Goal: Task Accomplishment & Management: Complete application form

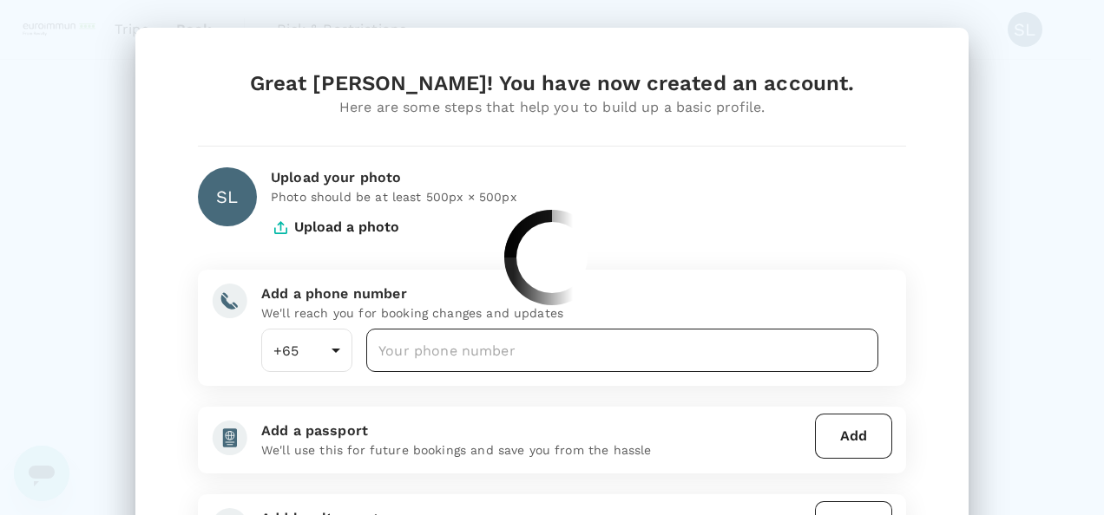
click at [436, 356] on input "number" at bounding box center [622, 350] width 512 height 43
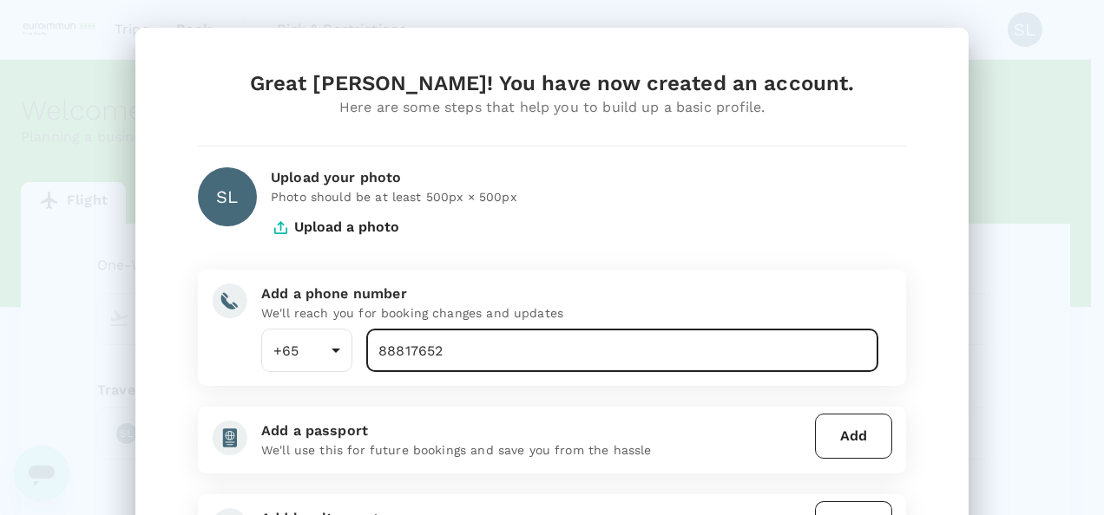
type input "88817652"
click at [853, 433] on button "Add" at bounding box center [853, 436] width 77 height 45
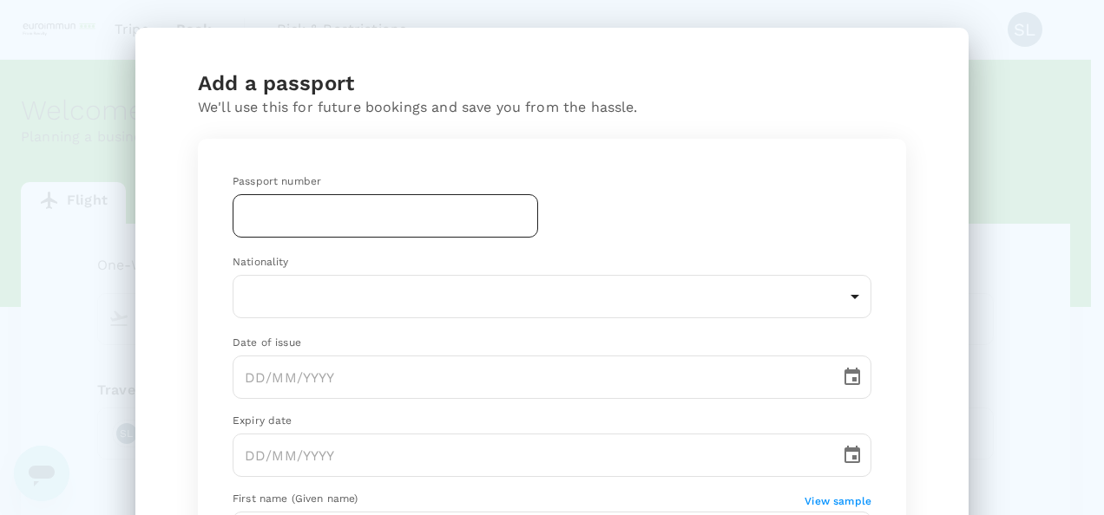
click at [305, 213] on input "text" at bounding box center [385, 215] width 305 height 43
click at [345, 218] on input "text" at bounding box center [385, 215] width 305 height 43
paste input "EL0522039"
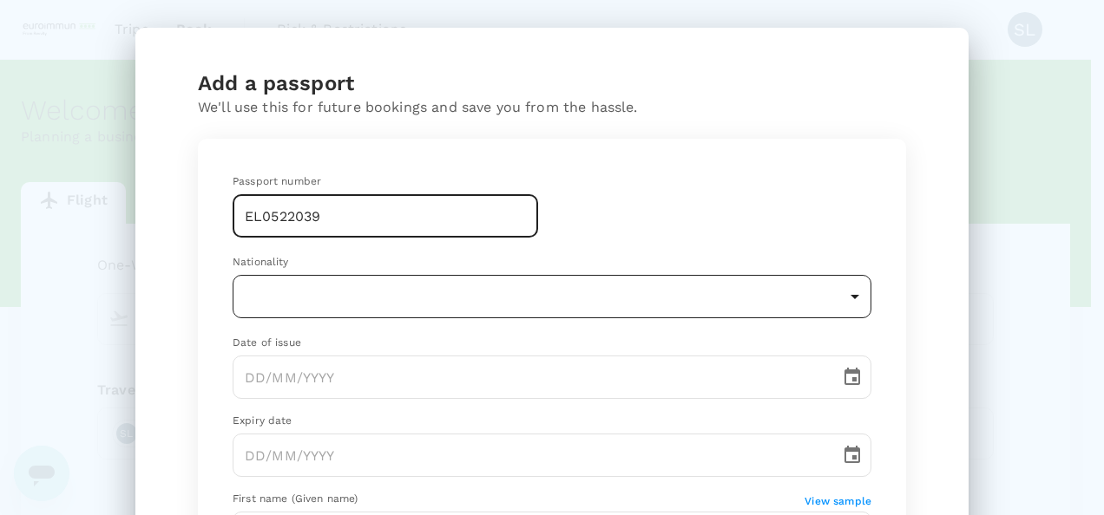
type input "EL0522039"
click at [343, 292] on body "Trips Book Risk & Restrictions SL Welcome , [PERSON_NAME] . Planning a business…" at bounding box center [552, 355] width 1104 height 710
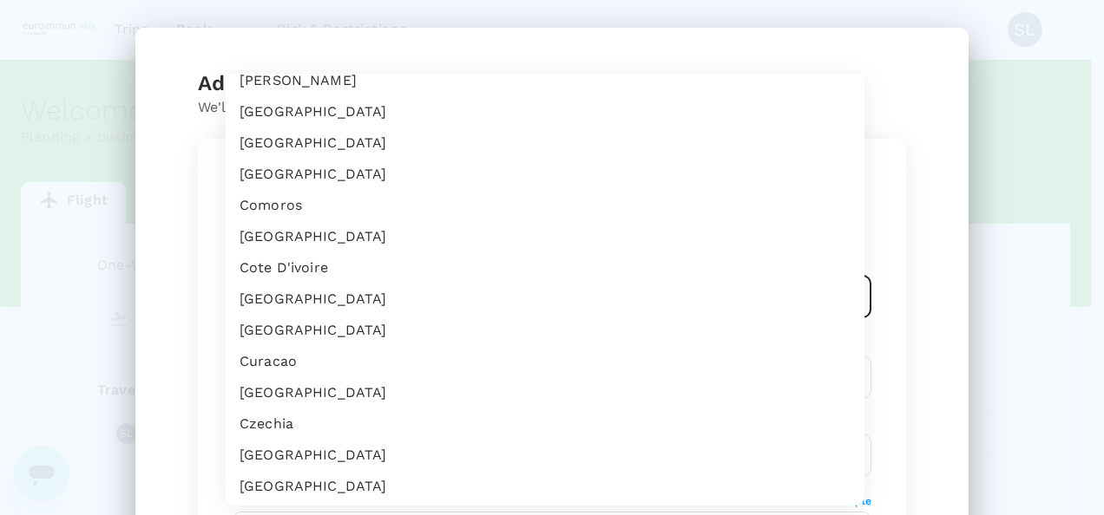
scroll to position [954, 0]
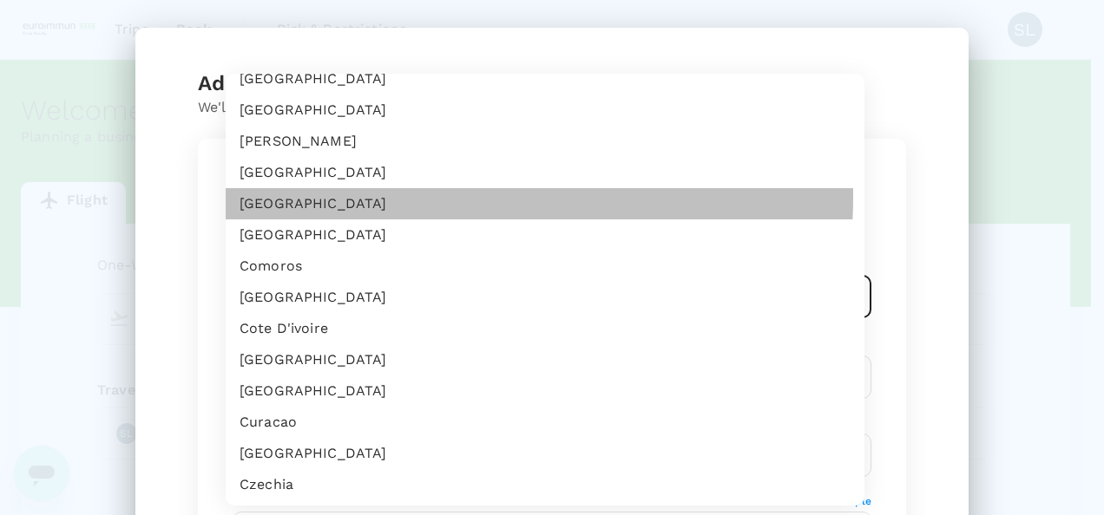
click at [292, 195] on li "[GEOGRAPHIC_DATA]" at bounding box center [545, 203] width 639 height 31
type input "CN"
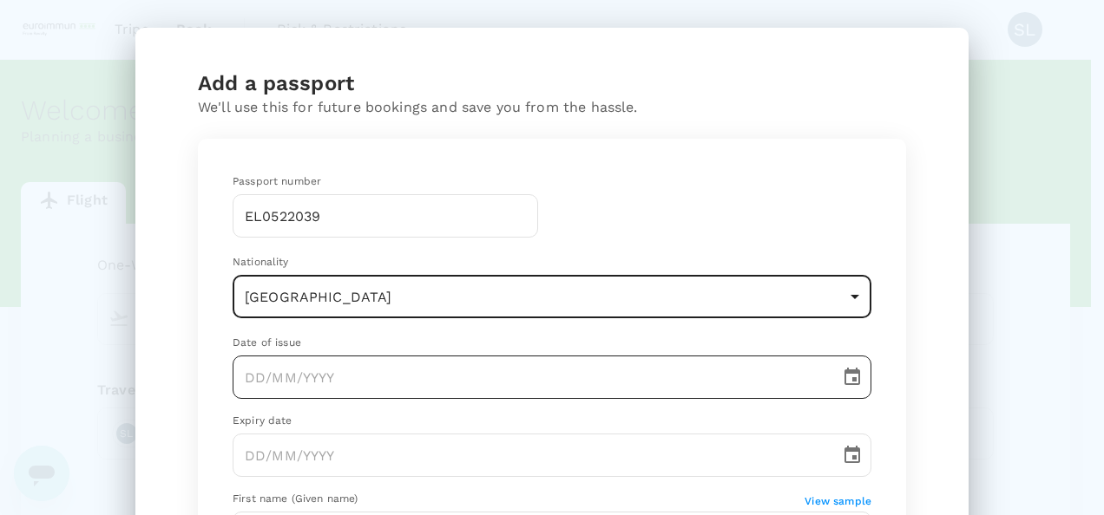
type input "DD/MM/YYYY"
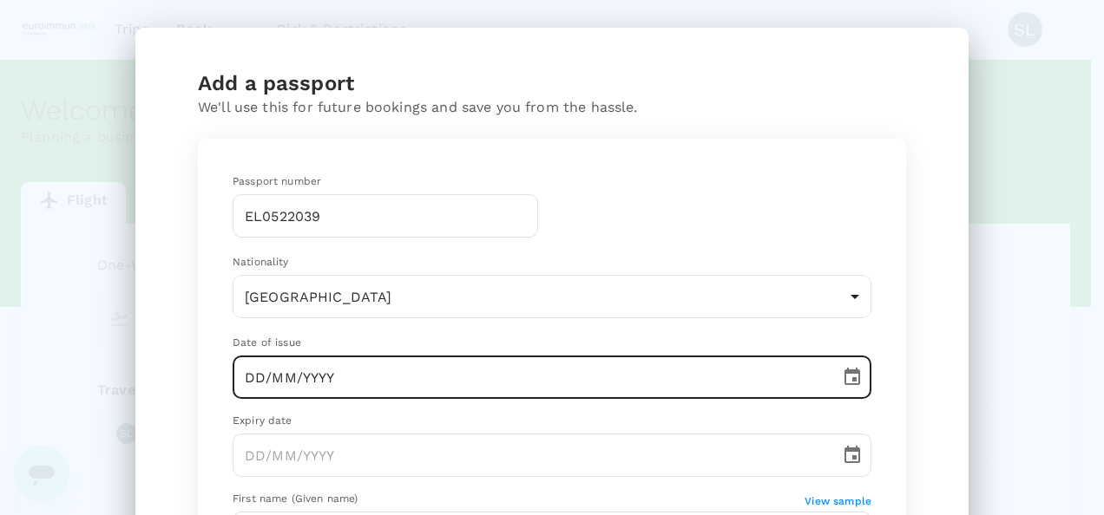
drag, startPoint x: 305, startPoint y: 380, endPoint x: 409, endPoint y: 401, distance: 105.3
click at [305, 380] on input "DD/MM/YYYY" at bounding box center [530, 377] width 595 height 43
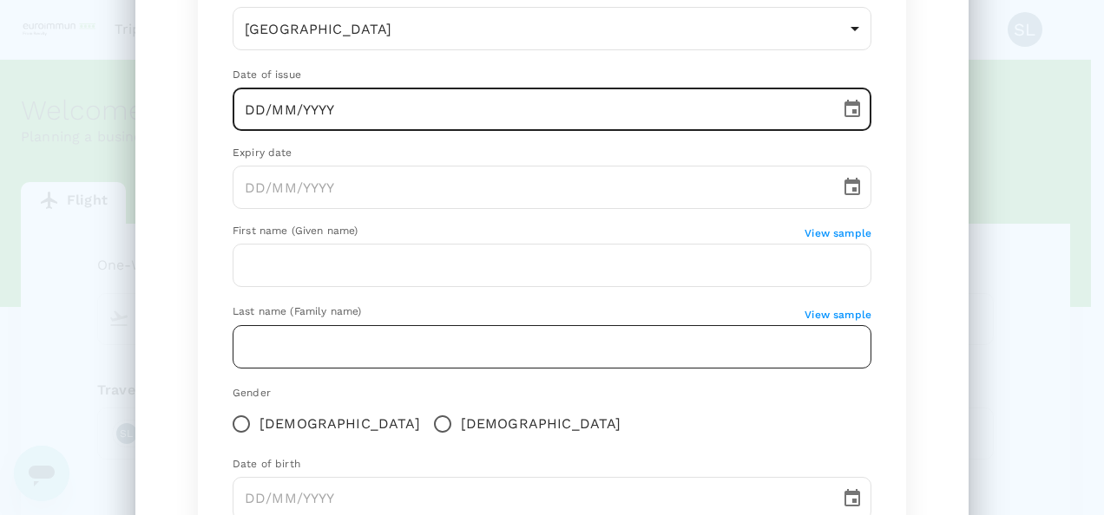
scroll to position [260, 0]
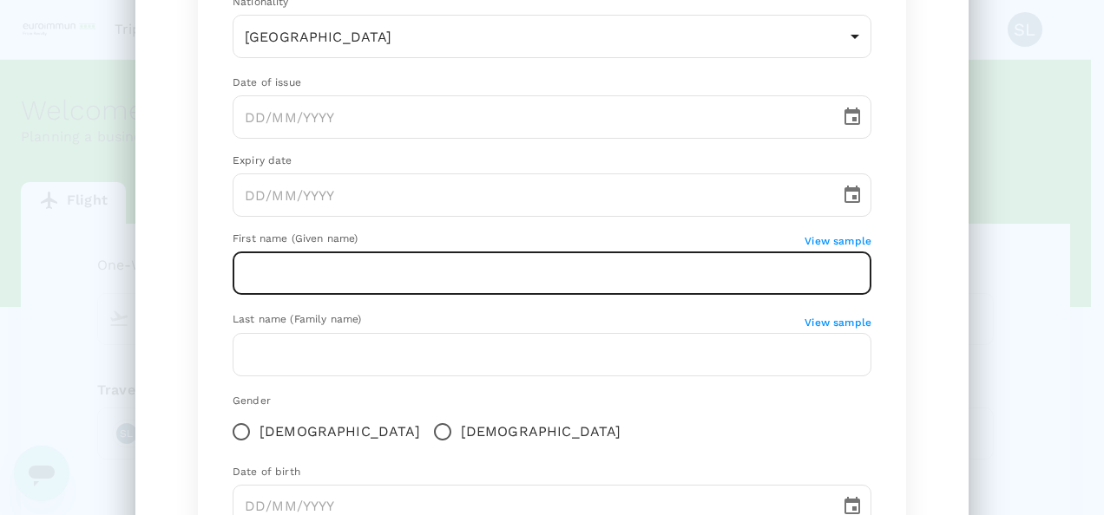
click at [279, 286] on input "text" at bounding box center [552, 273] width 639 height 43
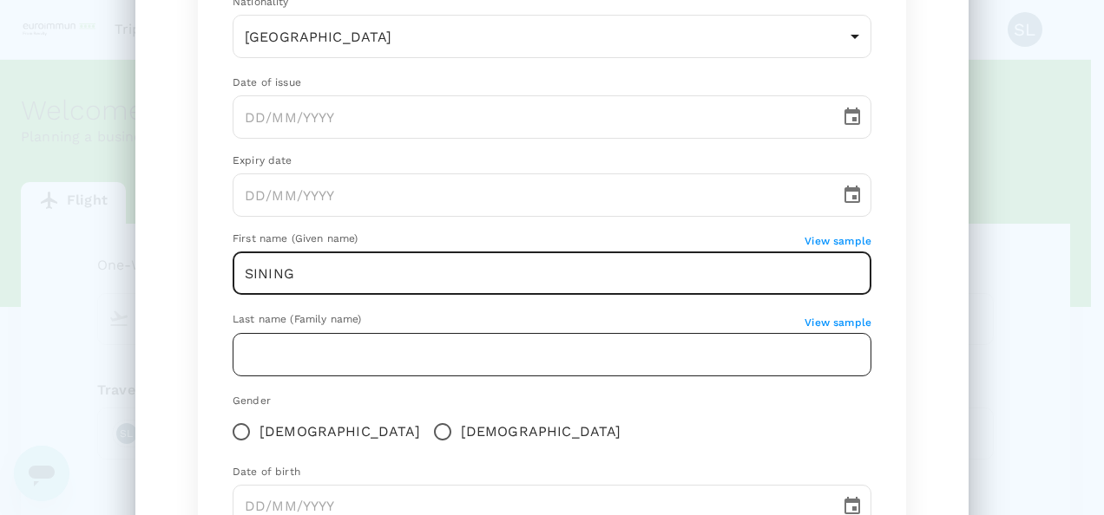
type input "SINING"
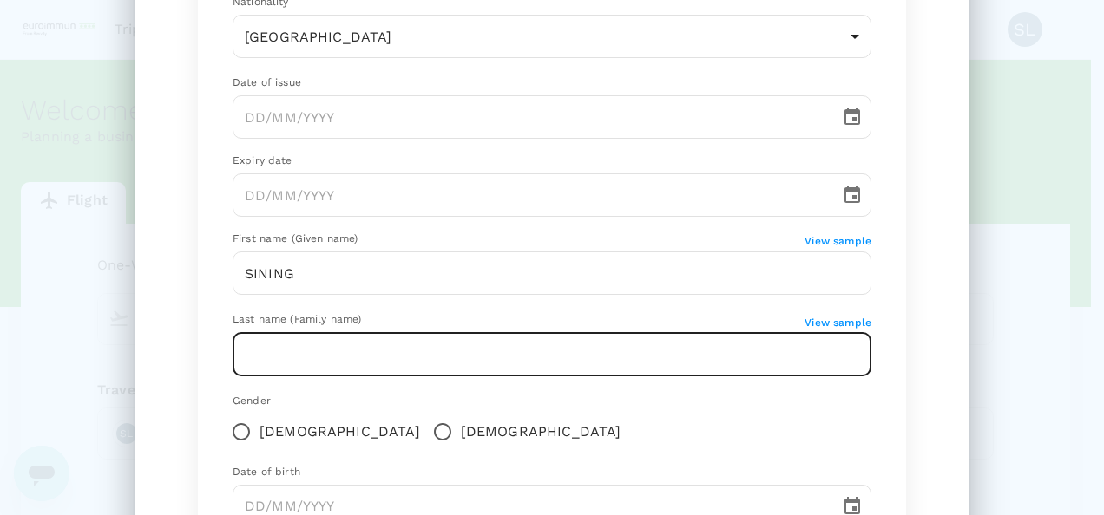
drag, startPoint x: 307, startPoint y: 354, endPoint x: 287, endPoint y: 370, distance: 25.3
click at [307, 354] on input "text" at bounding box center [552, 354] width 639 height 43
type input "LI"
click at [212, 397] on div "Passport number [PASSPORT] ​ Nationality [DEMOGRAPHIC_DATA] CN ​ Date of issue …" at bounding box center [552, 227] width 680 height 671
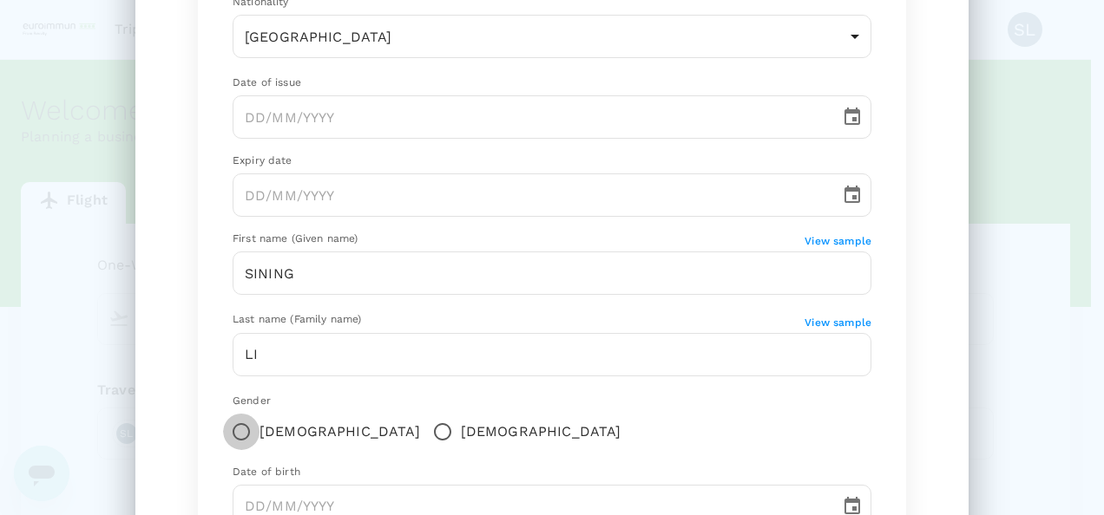
click at [233, 420] on input "[DEMOGRAPHIC_DATA]" at bounding box center [241, 432] width 36 height 36
radio input "true"
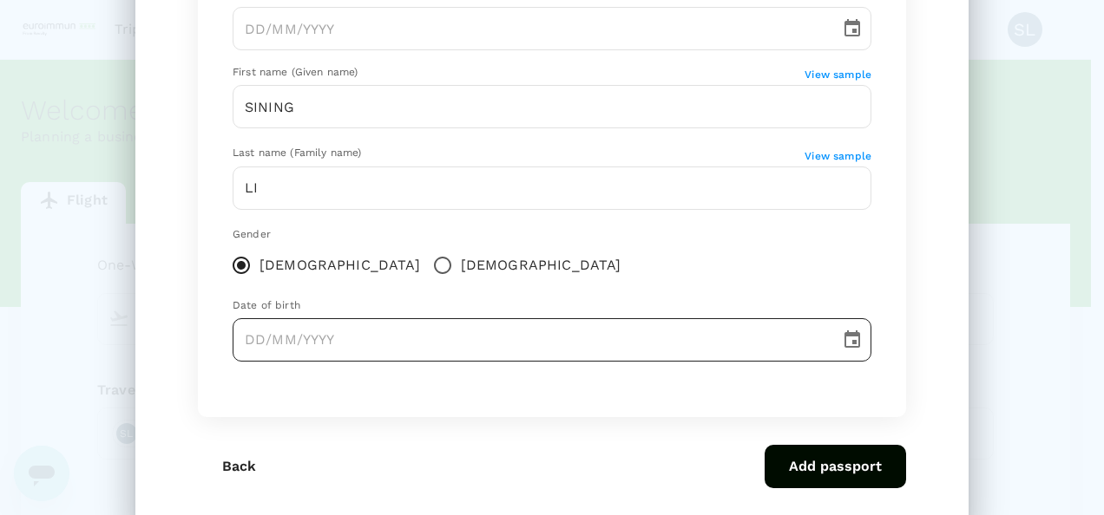
scroll to position [434, 0]
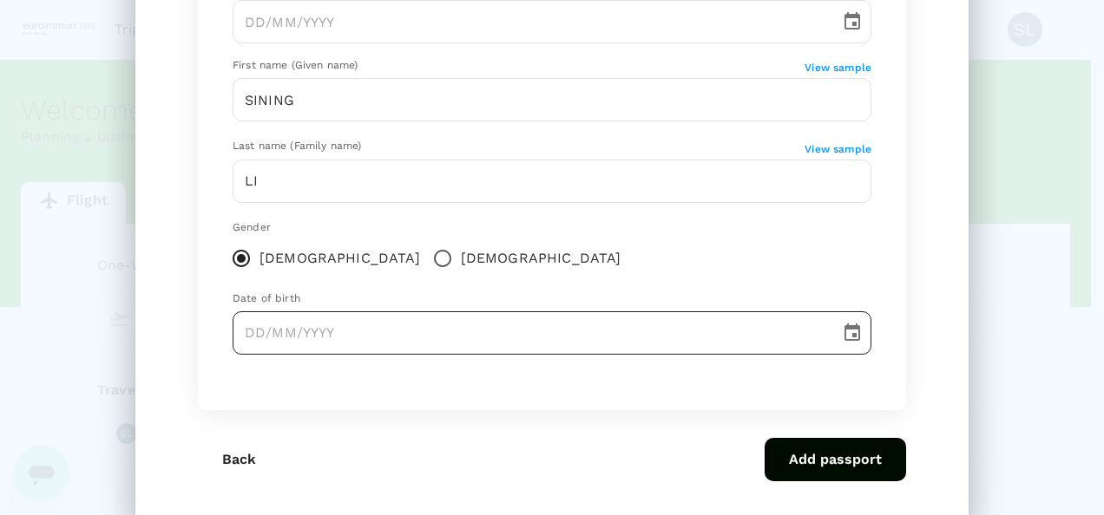
type input "DD/MM/YYYY"
click at [333, 312] on input "DD/MM/YYYY" at bounding box center [530, 332] width 595 height 43
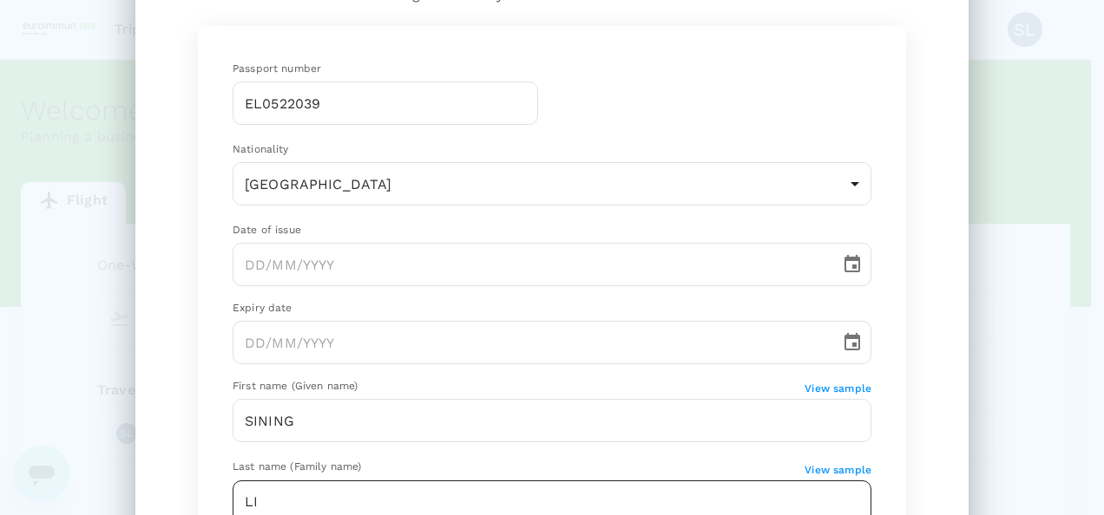
scroll to position [87, 0]
